Goal: Transaction & Acquisition: Purchase product/service

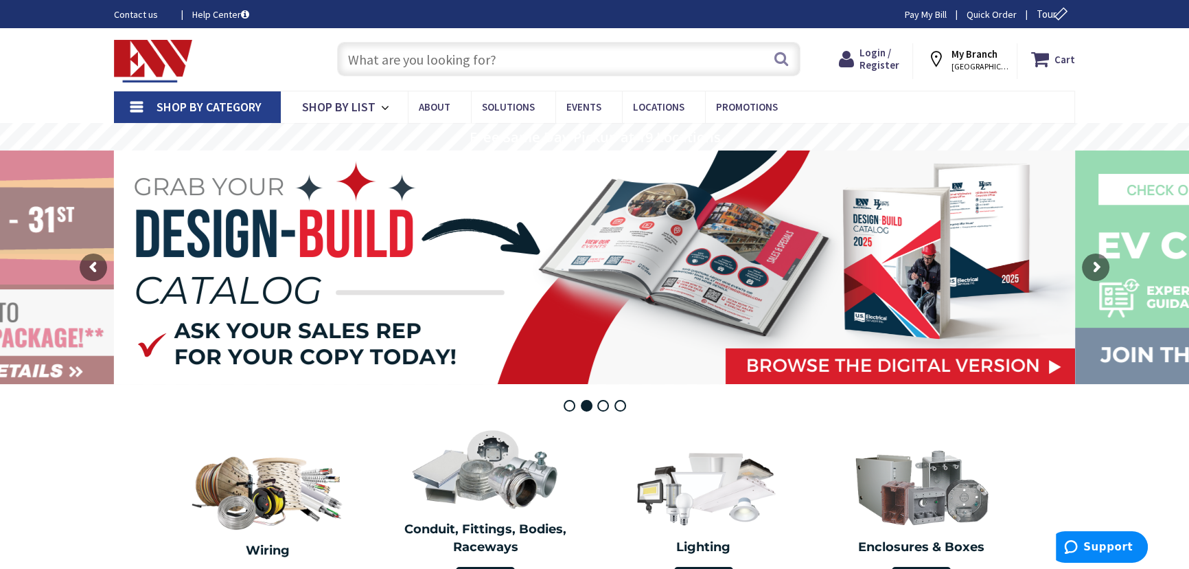
click at [474, 64] on input "text" at bounding box center [568, 59] width 463 height 34
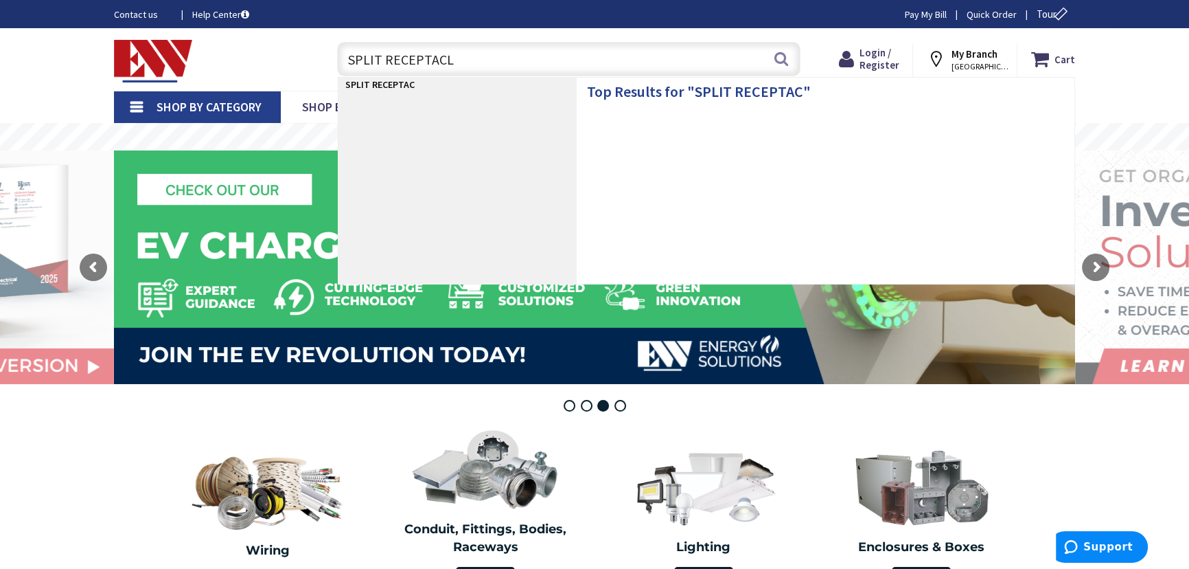
type input "SPLIT RECEPTACLE"
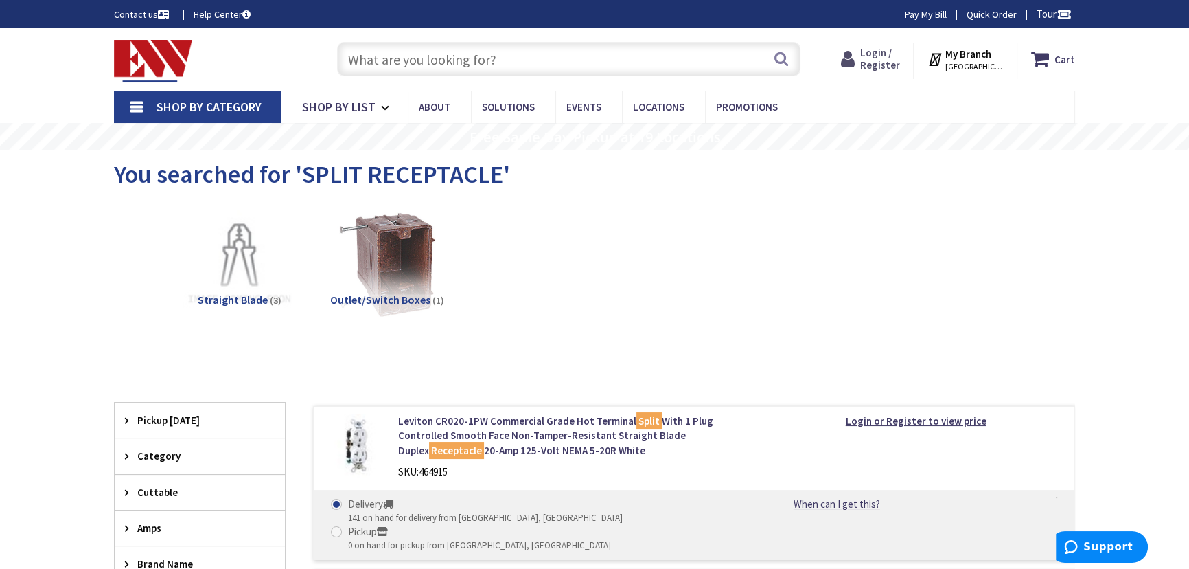
click at [882, 59] on span "Login / Register" at bounding box center [880, 58] width 40 height 25
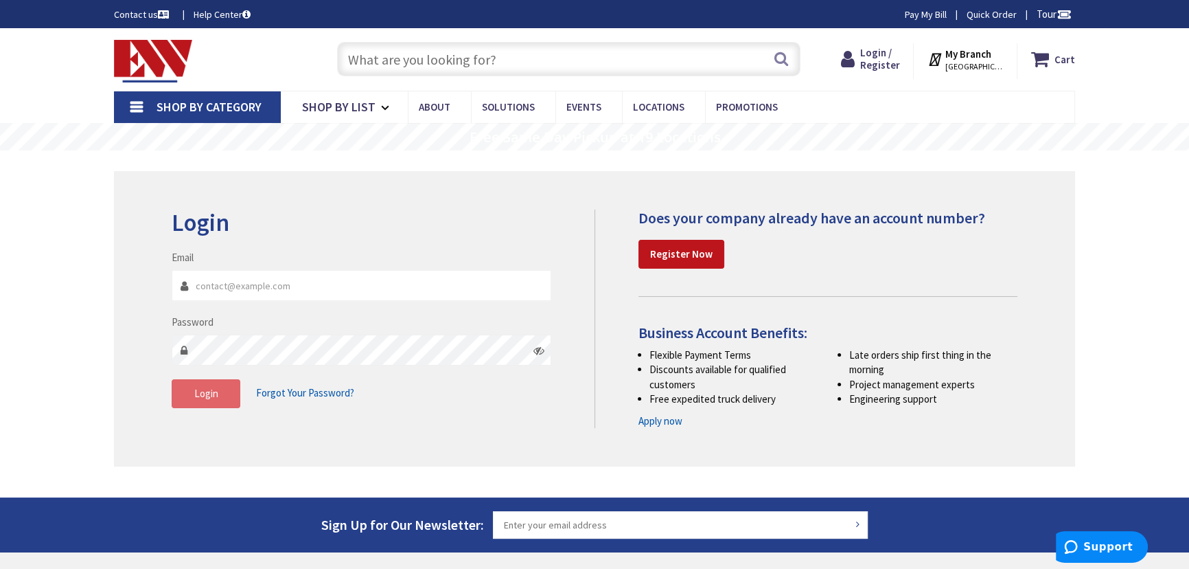
type input "[EMAIL_ADDRESS][PERSON_NAME][DOMAIN_NAME]"
click at [183, 393] on button "Login" at bounding box center [206, 393] width 69 height 29
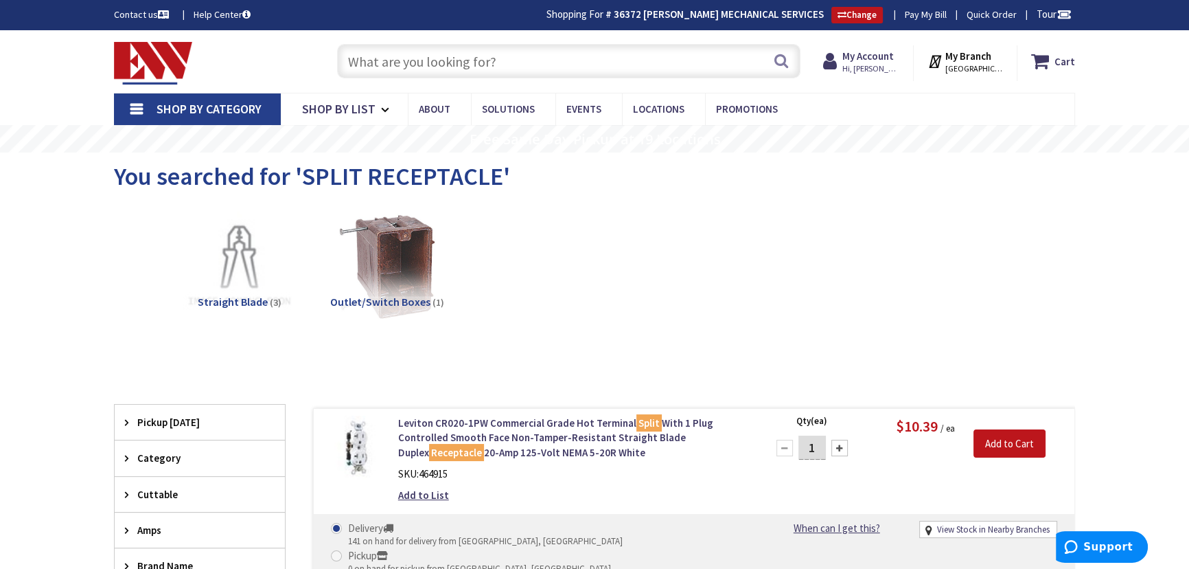
click at [456, 73] on input "text" at bounding box center [568, 61] width 463 height 34
click at [479, 67] on input "text" at bounding box center [568, 61] width 463 height 34
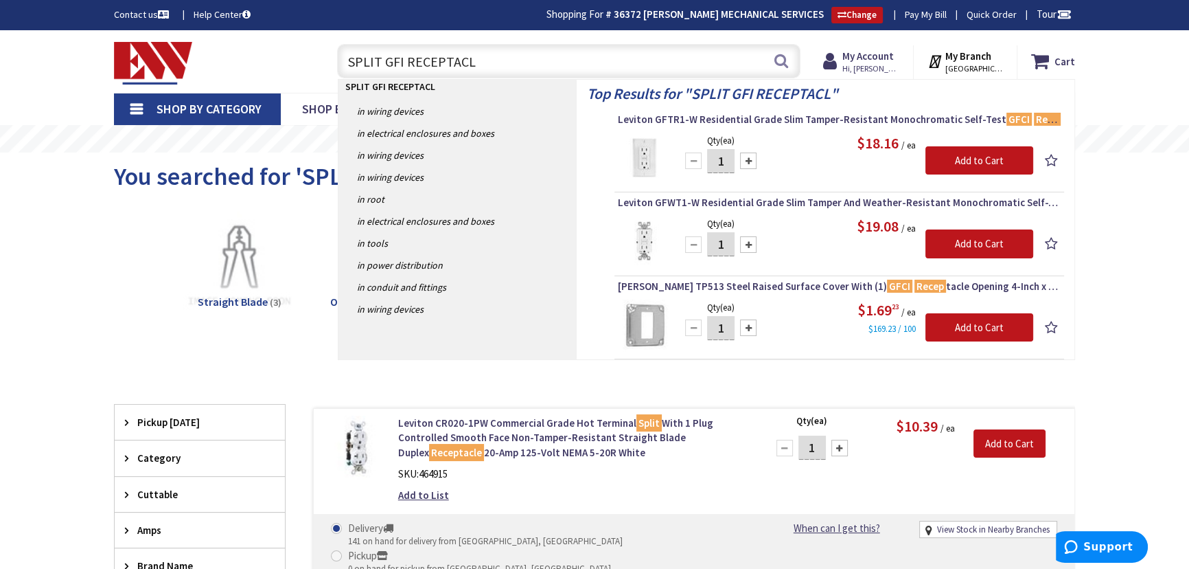
type input "SPLIT GFI RECEPTACLE"
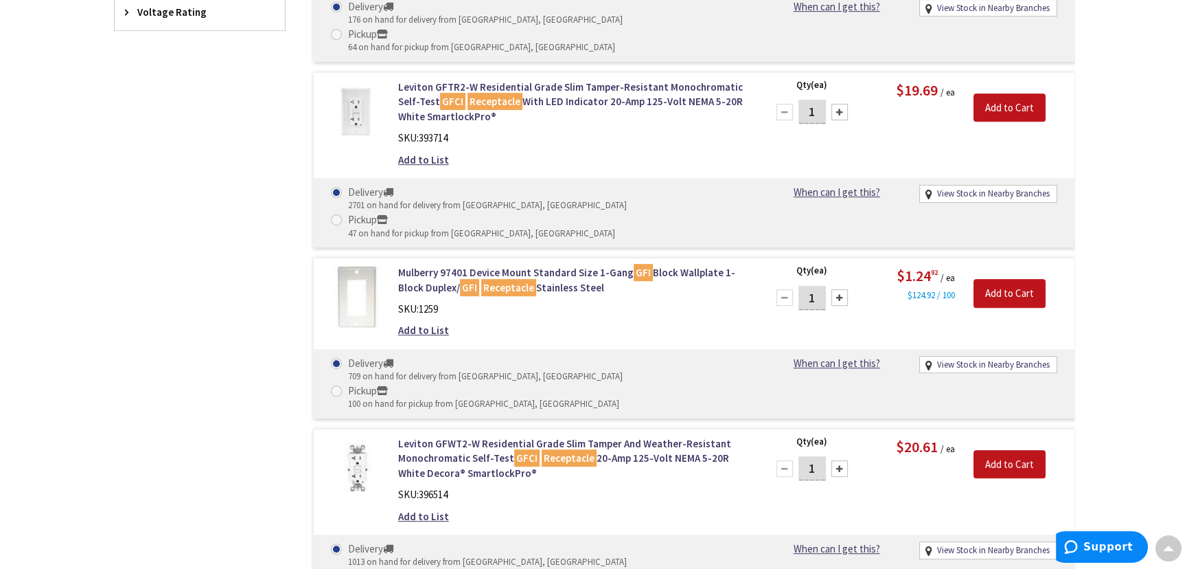
scroll to position [998, 0]
